Goal: Task Accomplishment & Management: Use online tool/utility

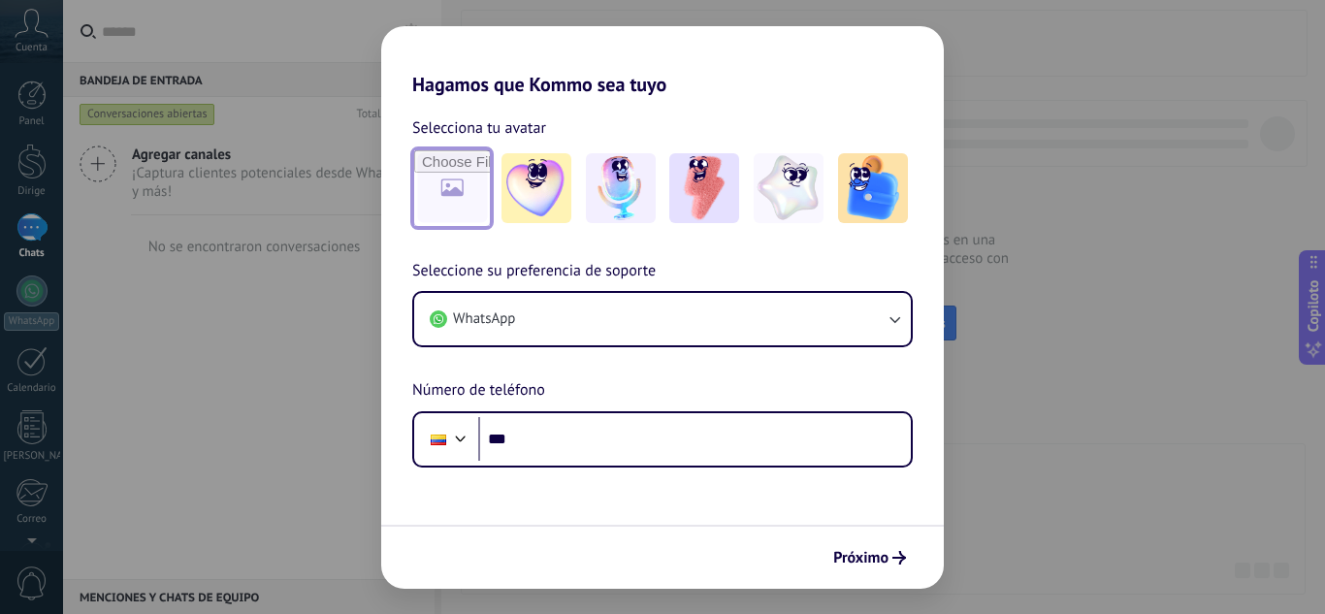
click at [448, 188] on input "file" at bounding box center [452, 188] width 76 height 76
type input "**********"
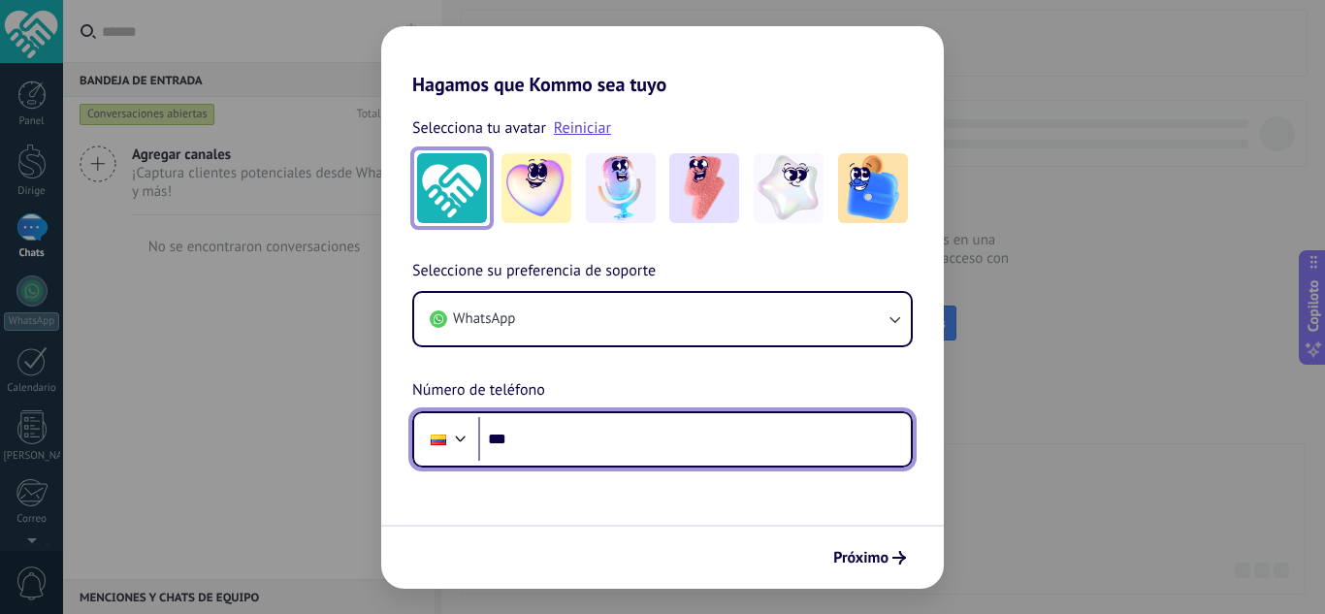
click at [544, 445] on input "***" at bounding box center [694, 439] width 433 height 45
type input "**********"
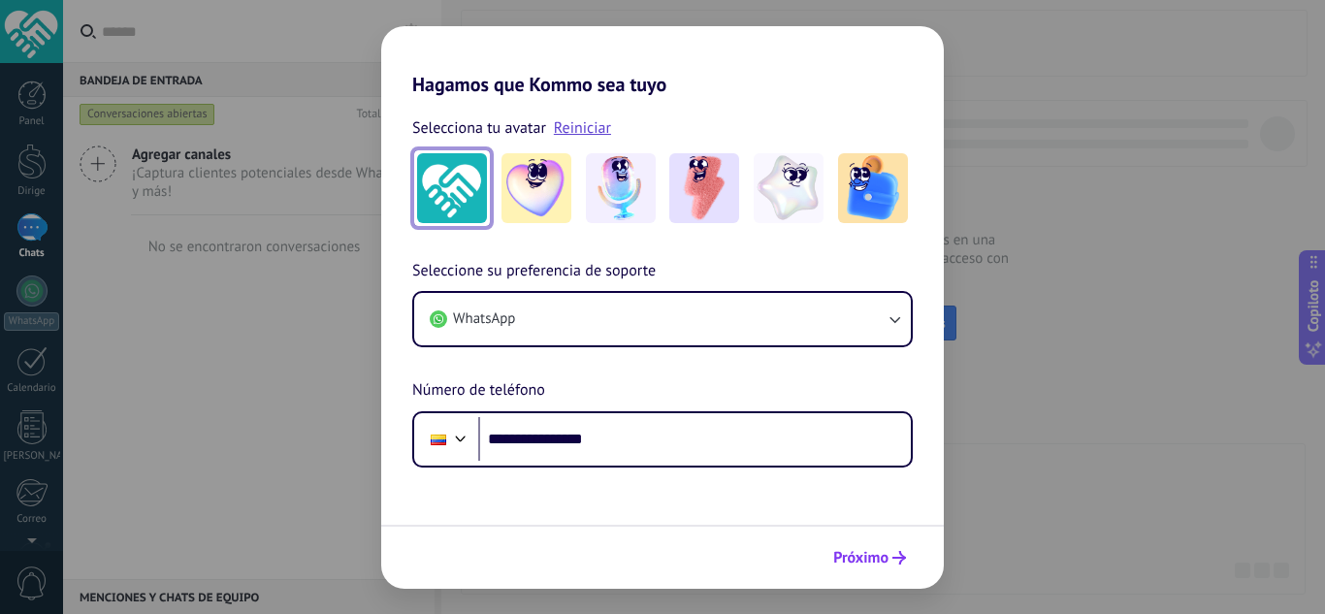
click at [856, 557] on font "Próximo" at bounding box center [860, 557] width 55 height 19
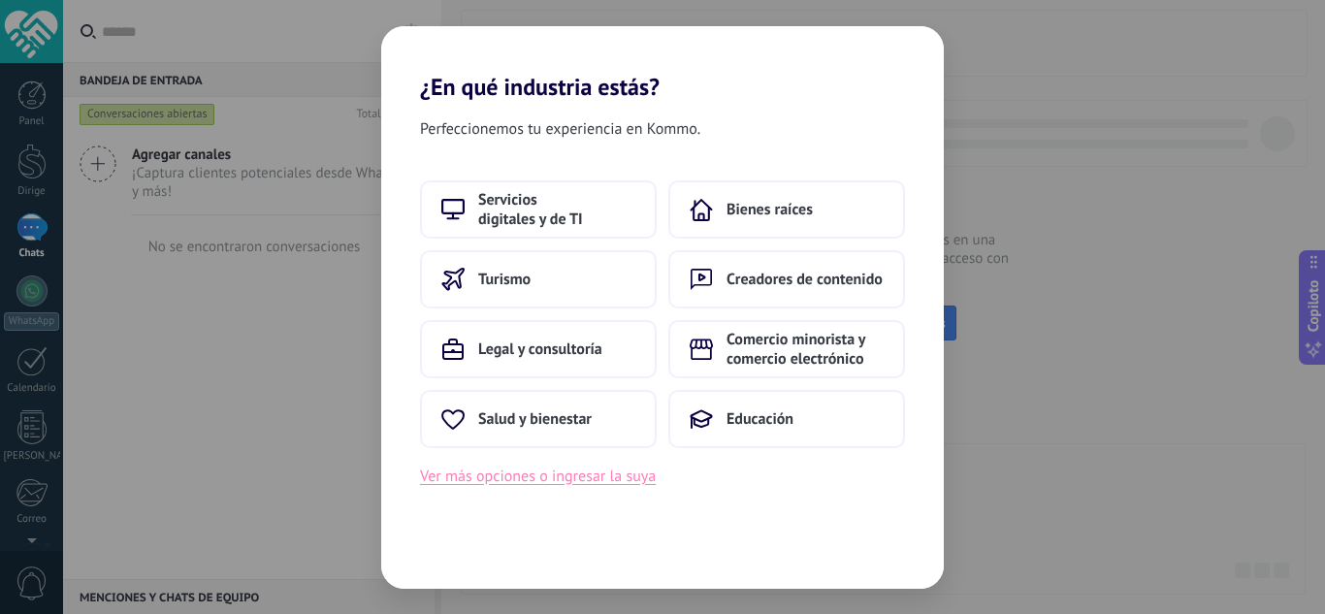
click at [553, 480] on font "Ver más opciones o ingresar la suya" at bounding box center [538, 476] width 236 height 19
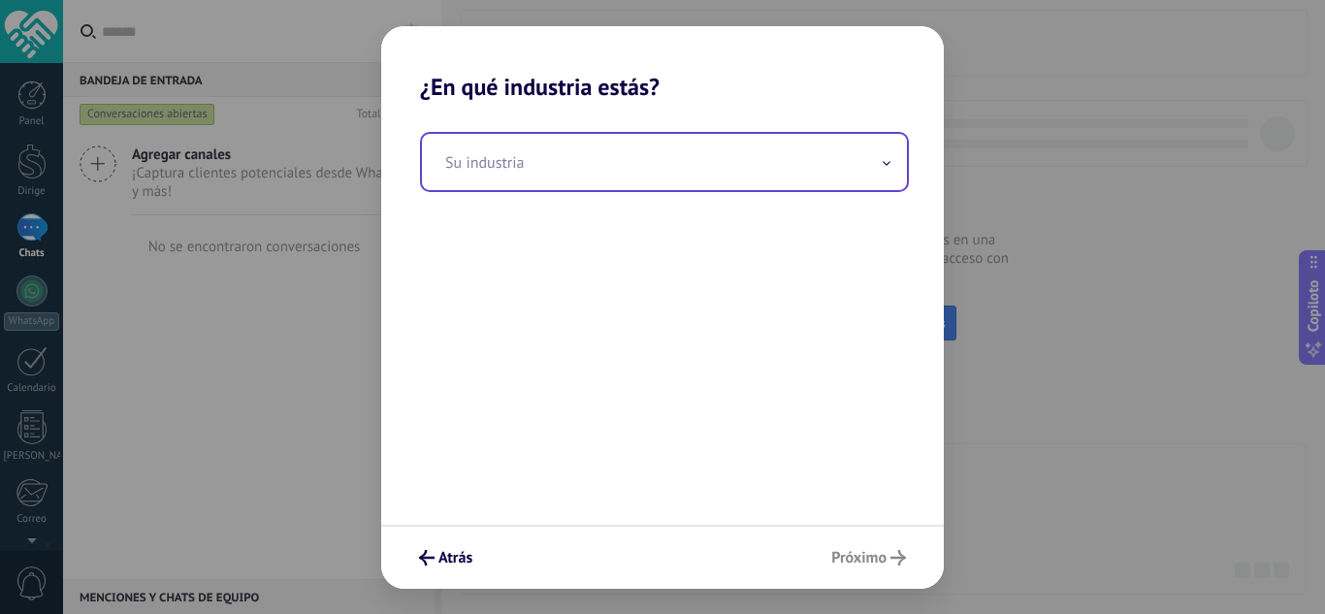
click at [889, 167] on span at bounding box center [887, 161] width 10 height 18
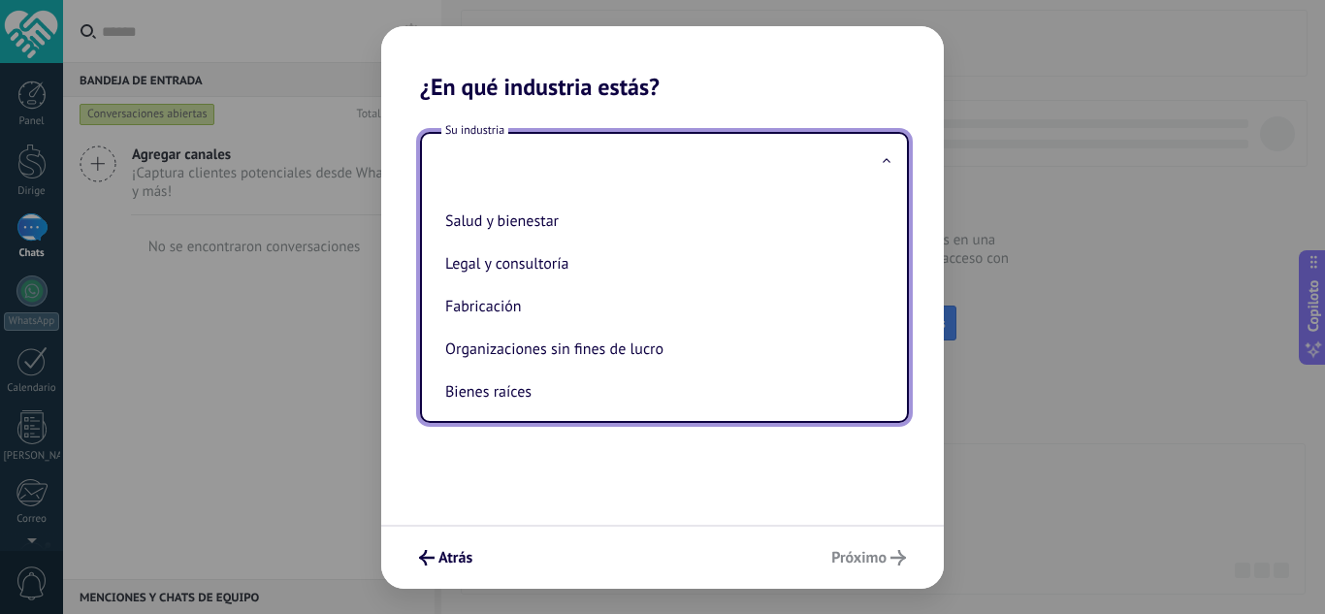
scroll to position [342, 0]
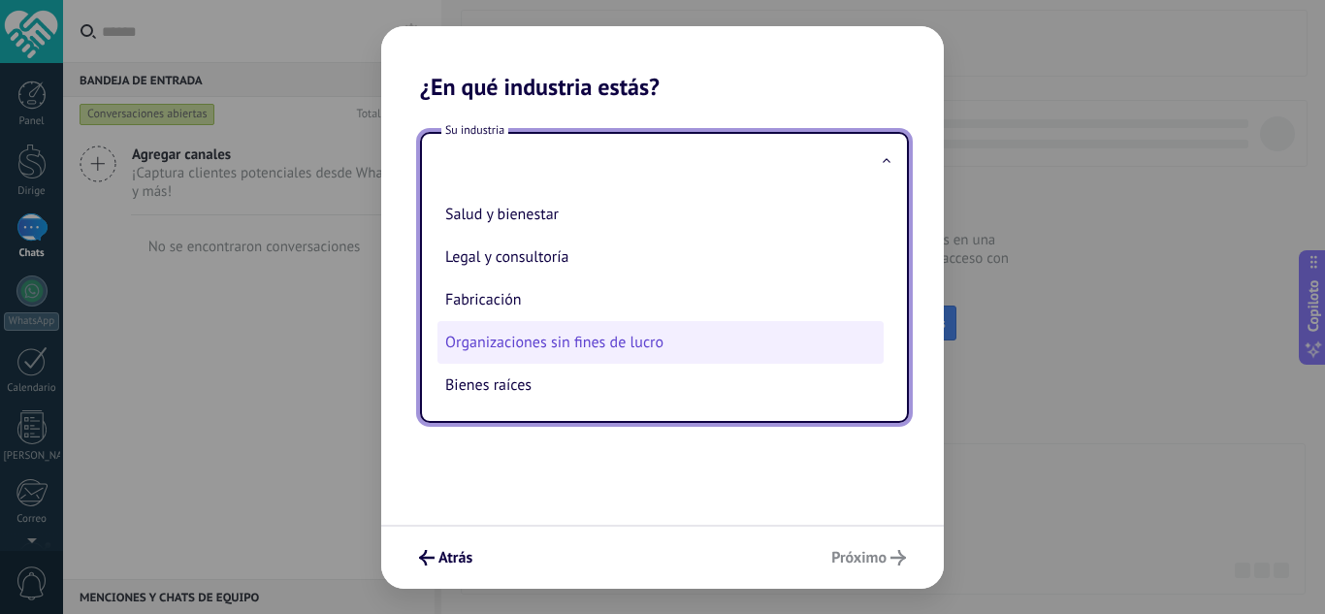
click at [657, 347] on font "Organizaciones sin fines de lucro" at bounding box center [554, 342] width 218 height 19
type input "**********"
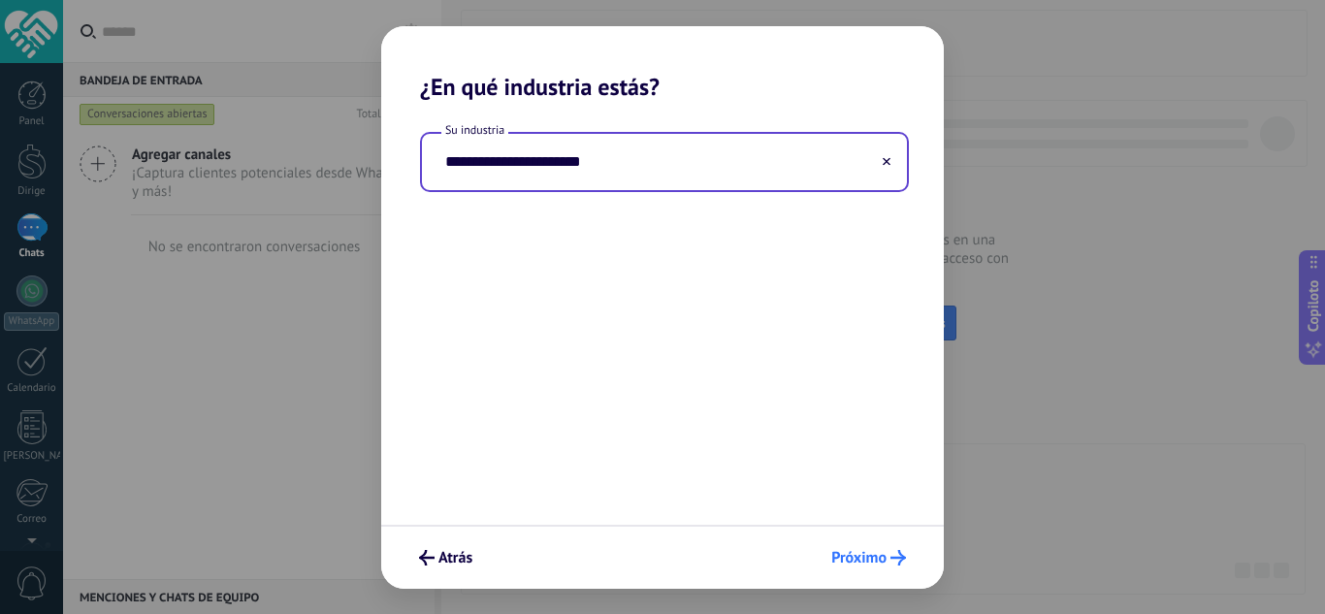
click at [850, 558] on font "Próximo" at bounding box center [858, 557] width 55 height 19
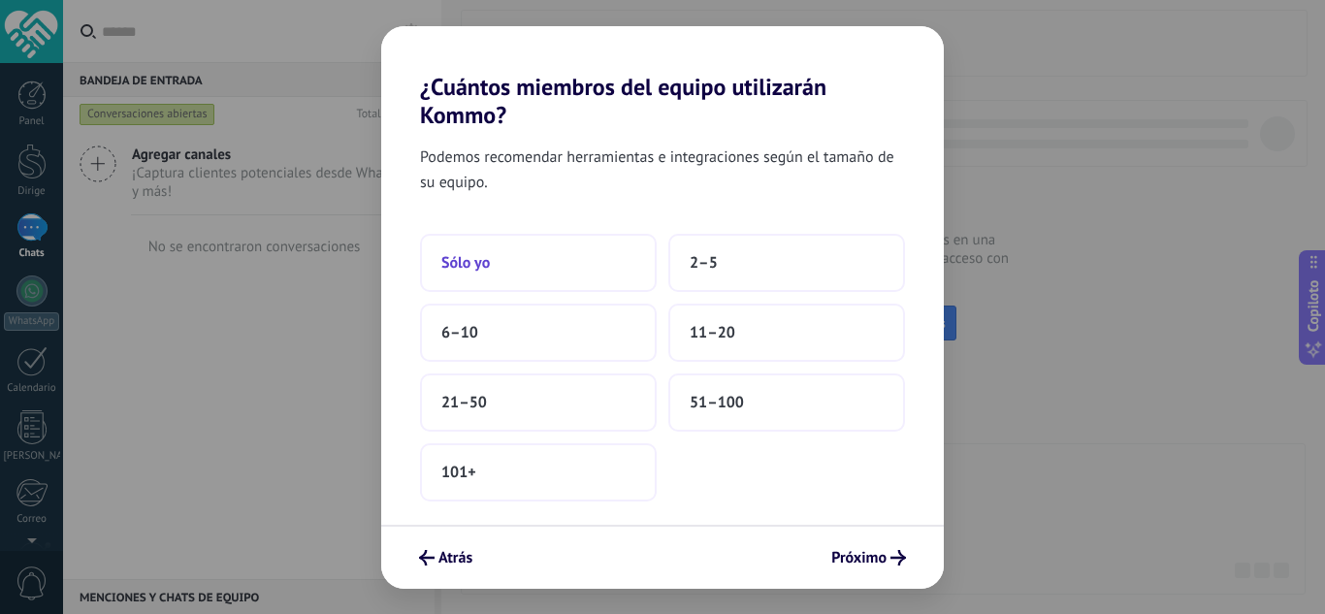
click at [532, 255] on button "Sólo yo" at bounding box center [538, 263] width 237 height 58
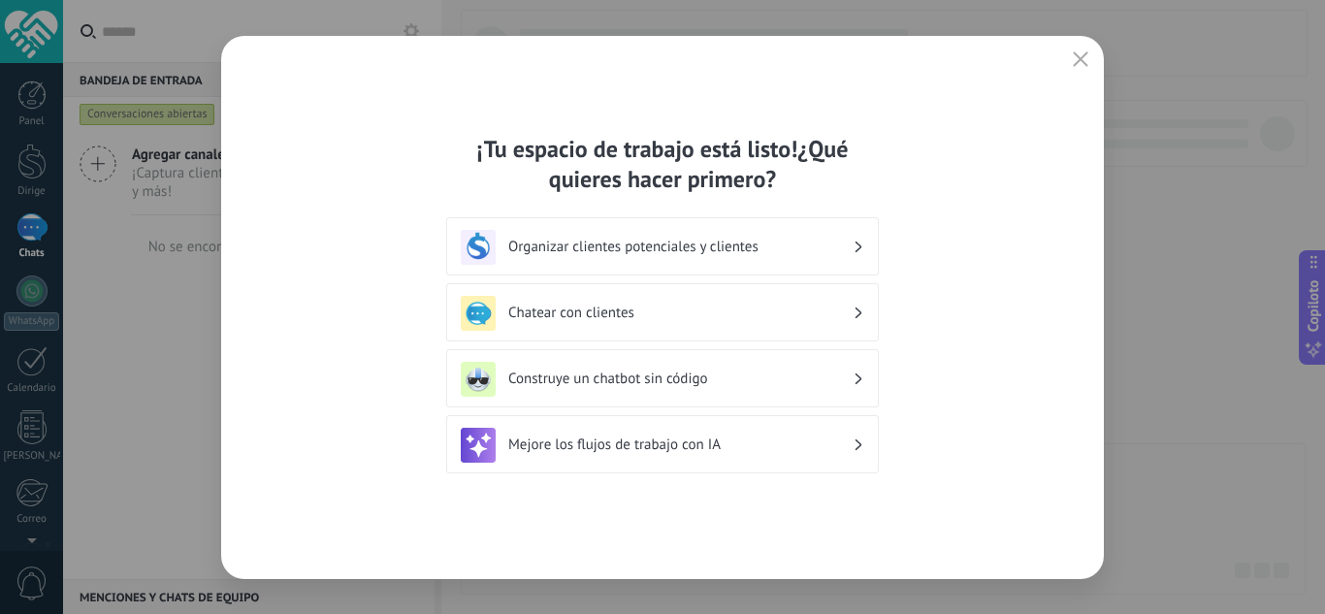
click at [645, 376] on font "Construye un chatbot sin código" at bounding box center [608, 379] width 200 height 18
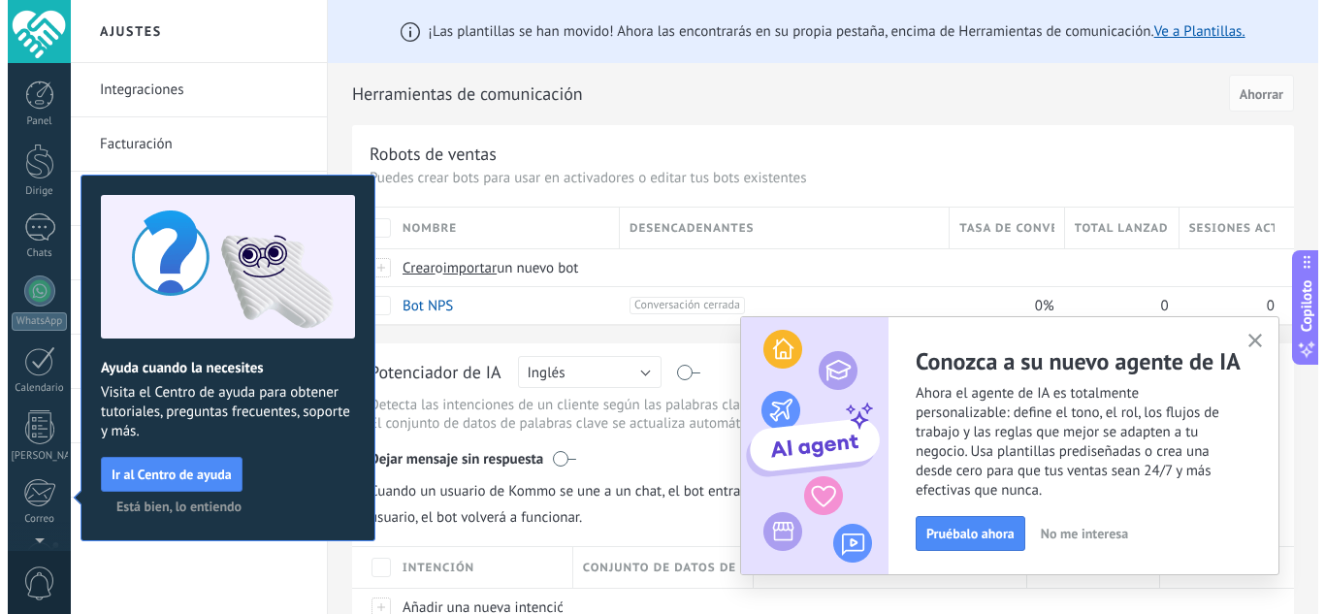
scroll to position [206, 0]
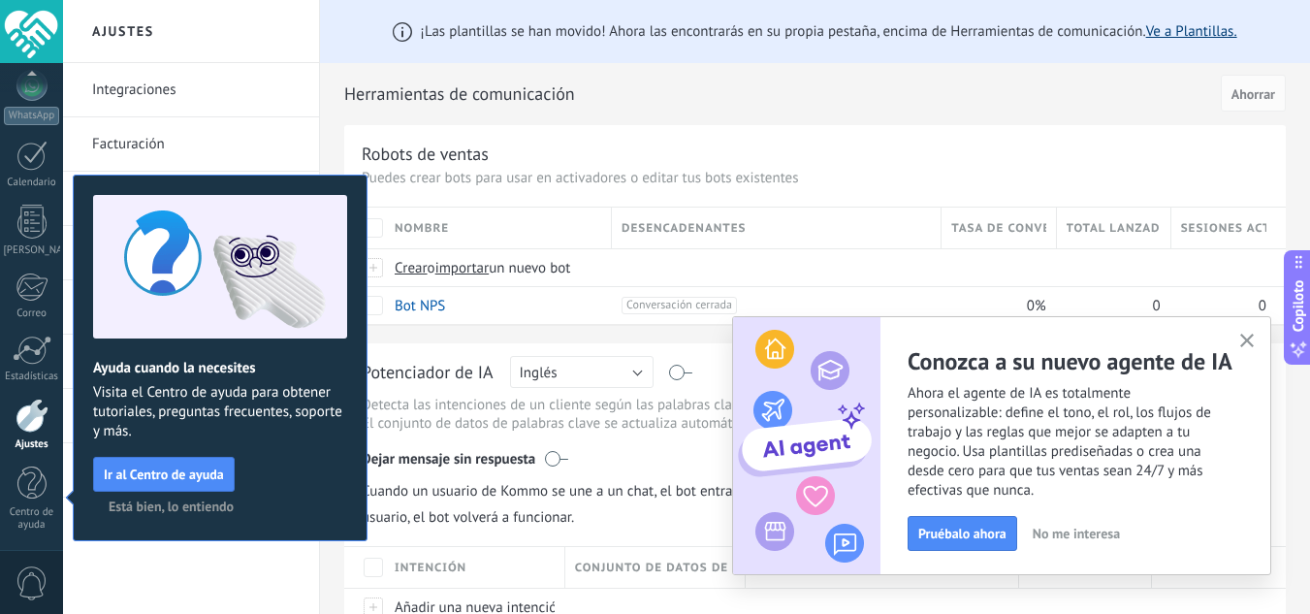
click at [1173, 27] on font "Ve a Plantillas." at bounding box center [1191, 31] width 91 height 18
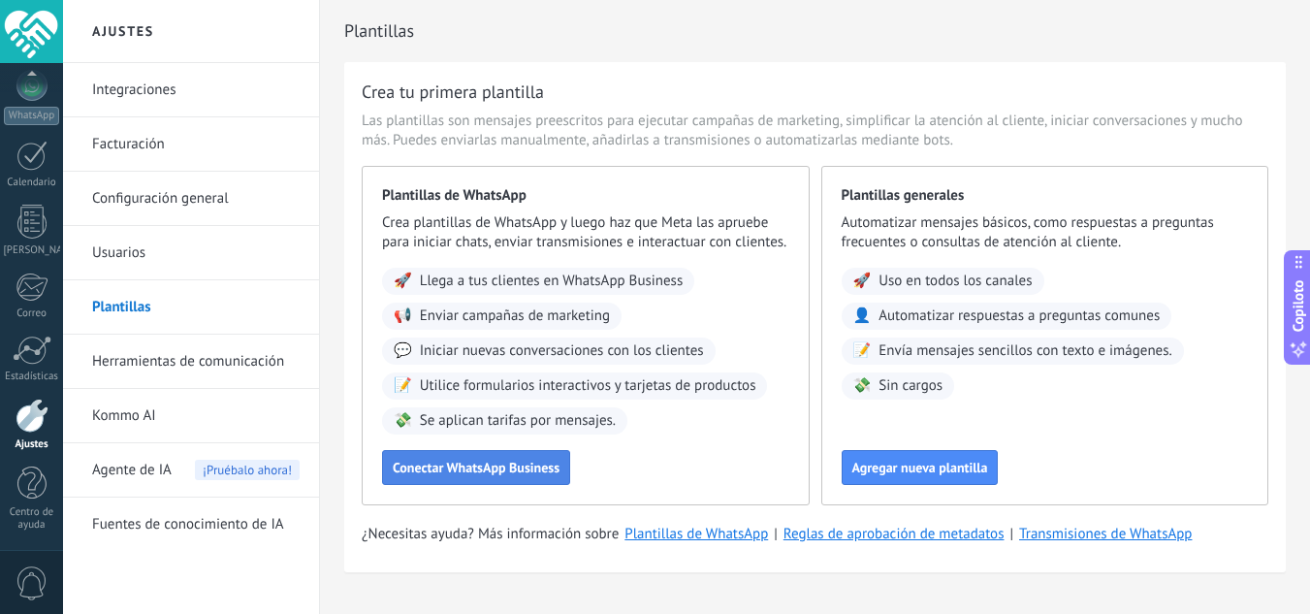
click at [482, 467] on font "Conectar WhatsApp Business" at bounding box center [476, 467] width 167 height 17
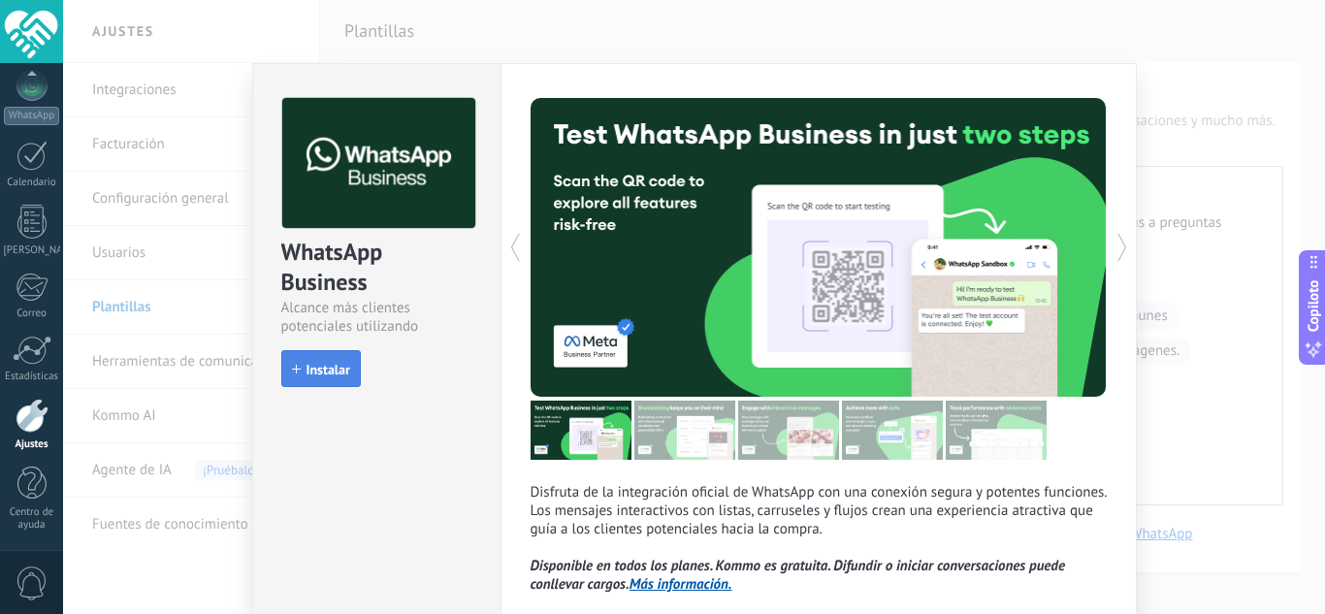
click at [319, 366] on font "Instalar" at bounding box center [328, 369] width 44 height 17
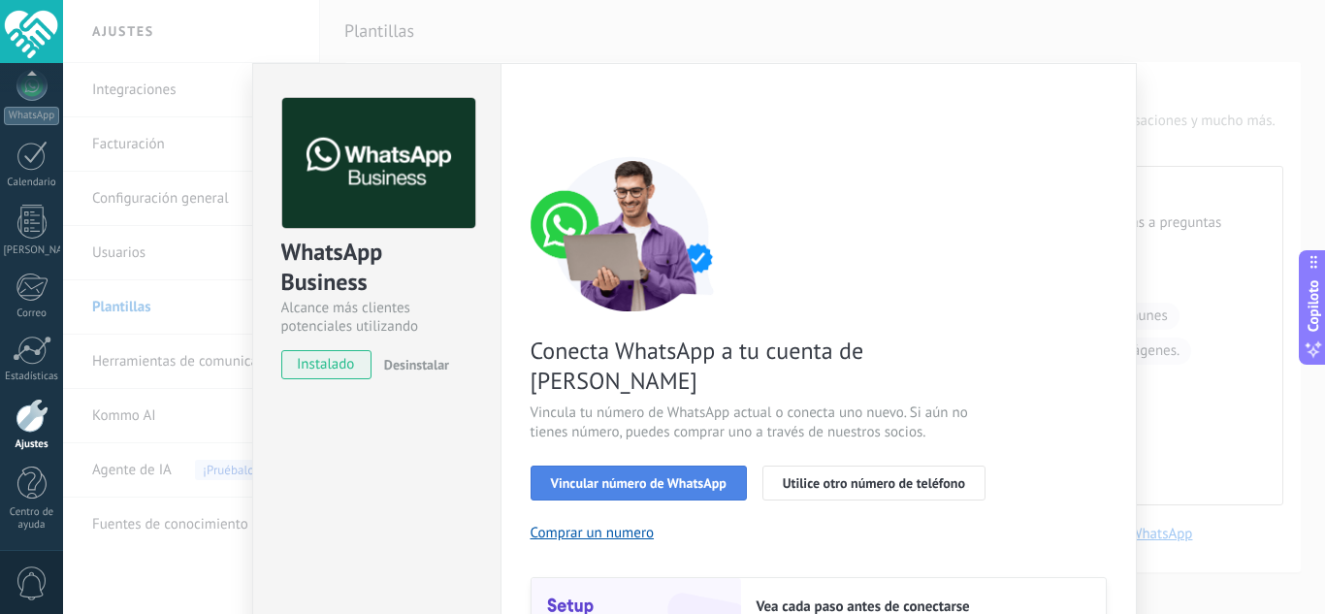
click at [647, 474] on font "Vincular número de WhatsApp" at bounding box center [639, 482] width 176 height 17
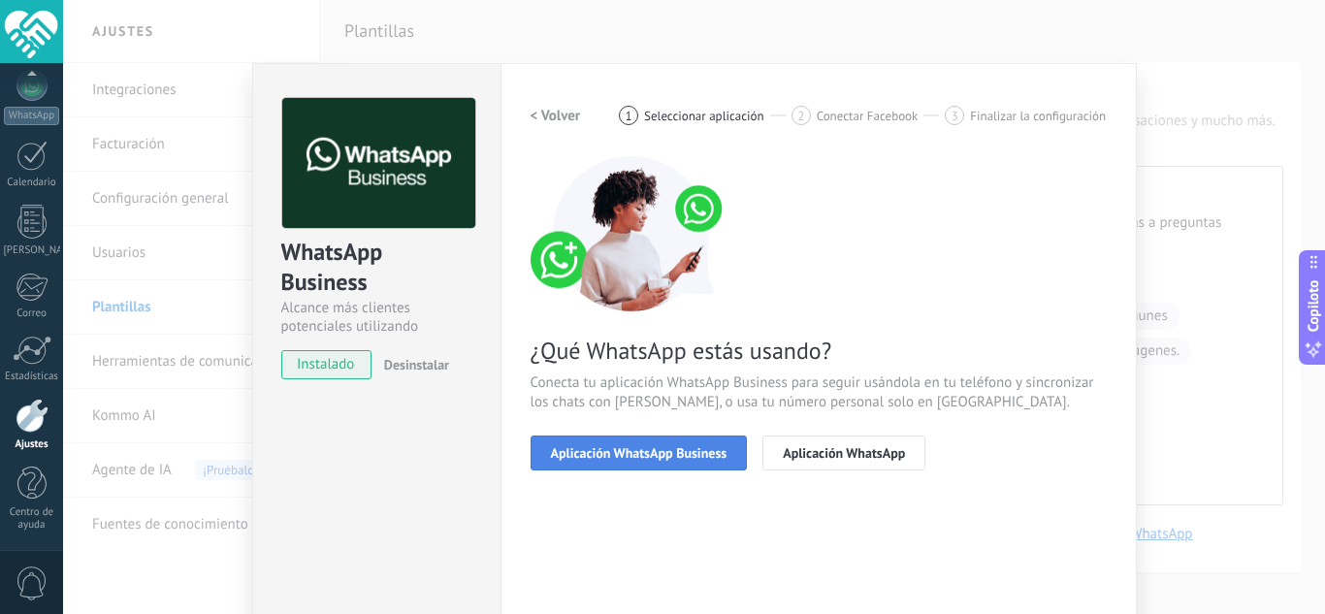
click at [669, 449] on font "Aplicación WhatsApp Business" at bounding box center [639, 452] width 177 height 17
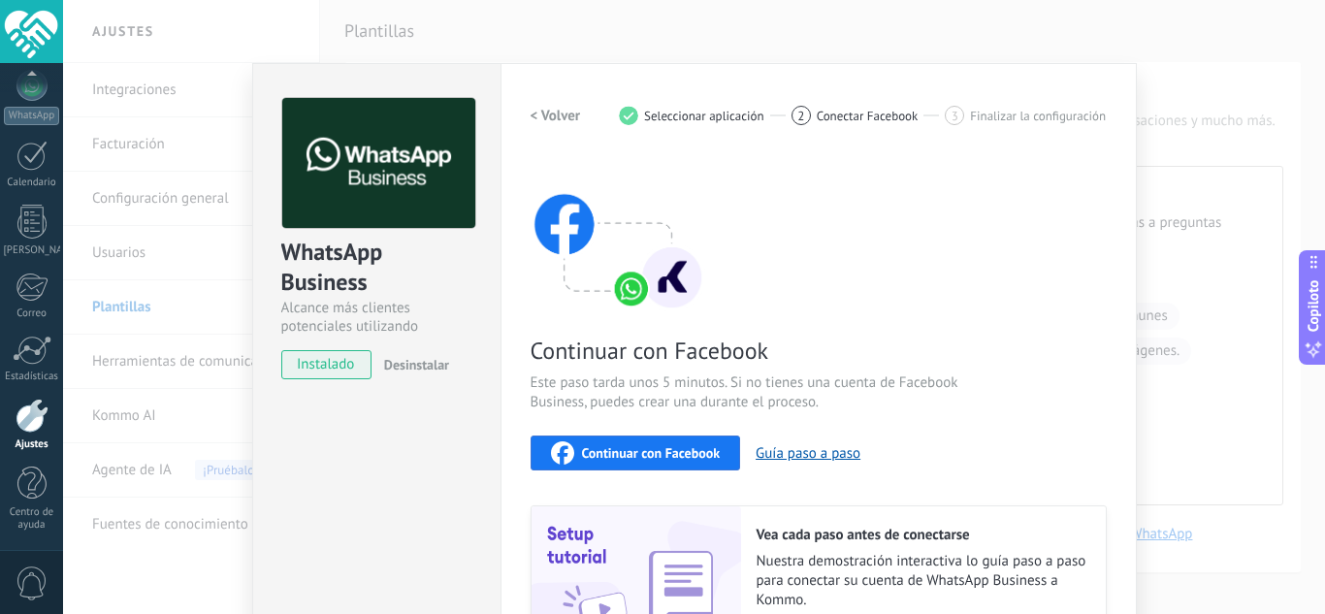
click at [531, 113] on font "< Volver" at bounding box center [556, 116] width 50 height 18
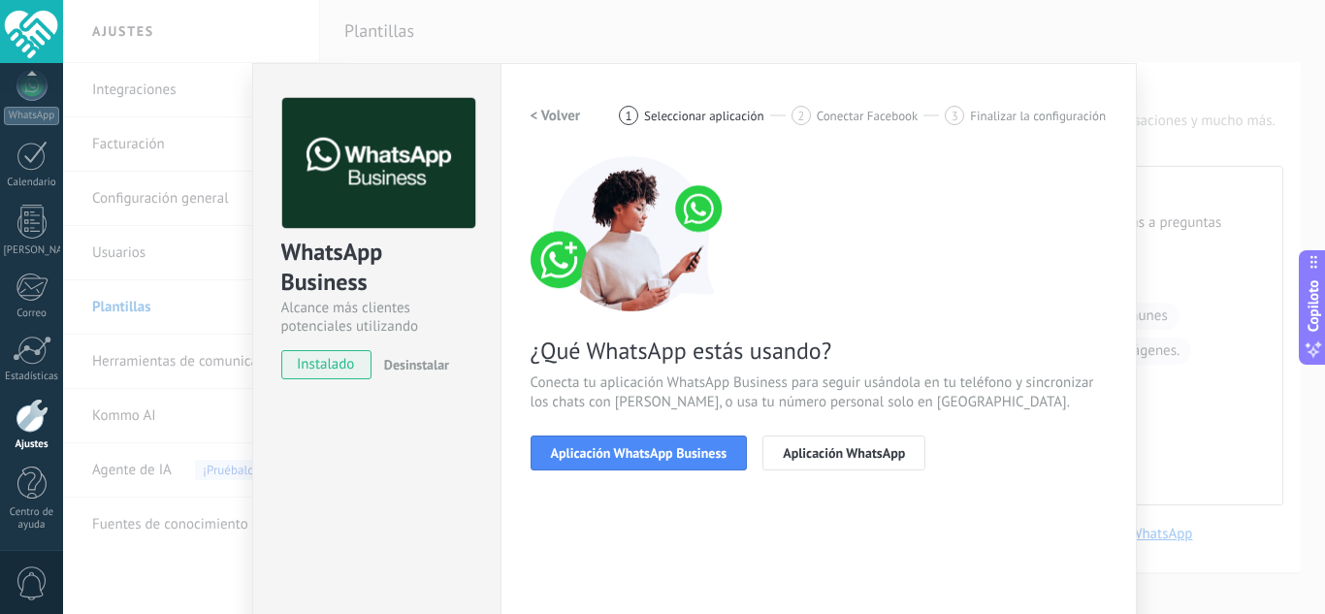
click at [531, 113] on font "< Volver" at bounding box center [556, 116] width 50 height 18
